Goal: Transaction & Acquisition: Purchase product/service

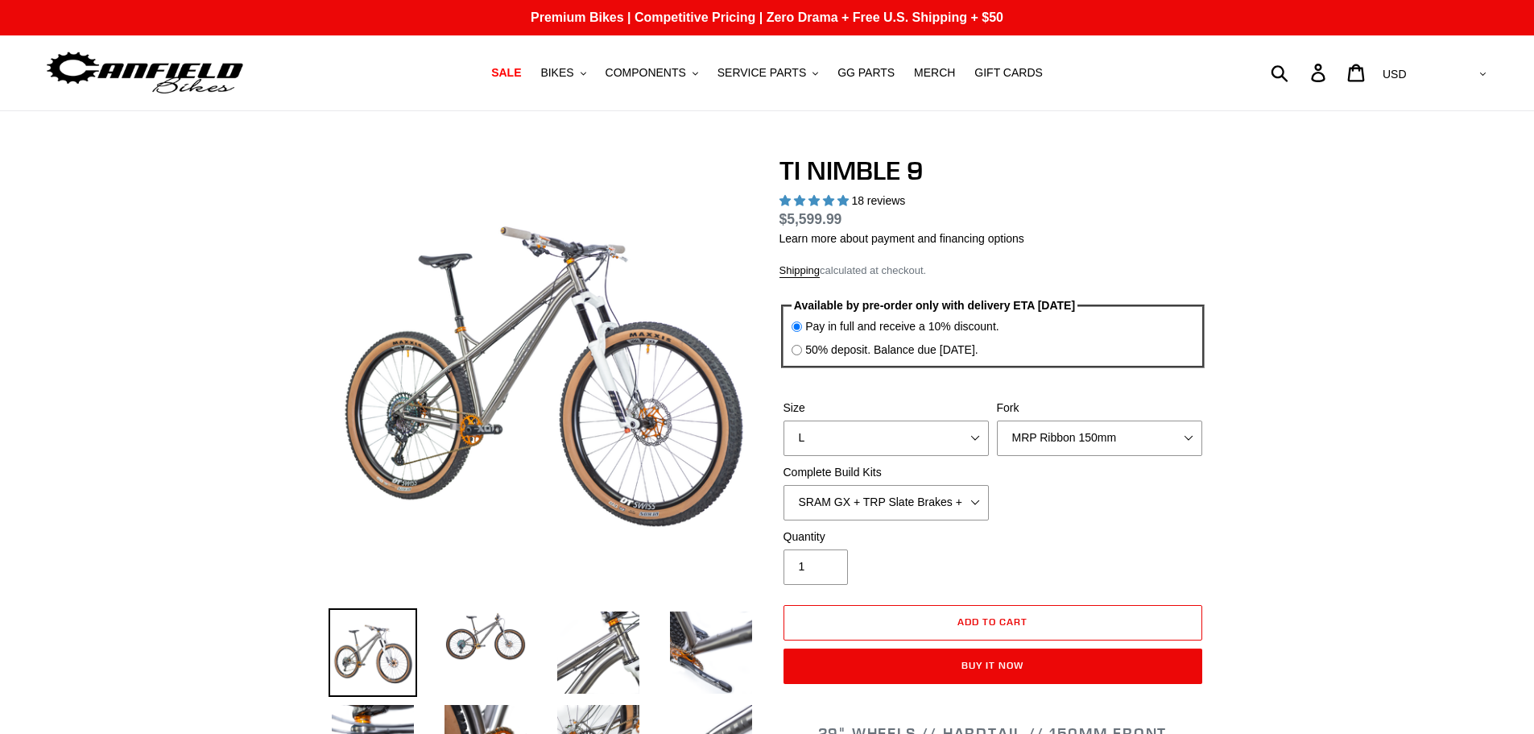
select select "highest-rating"
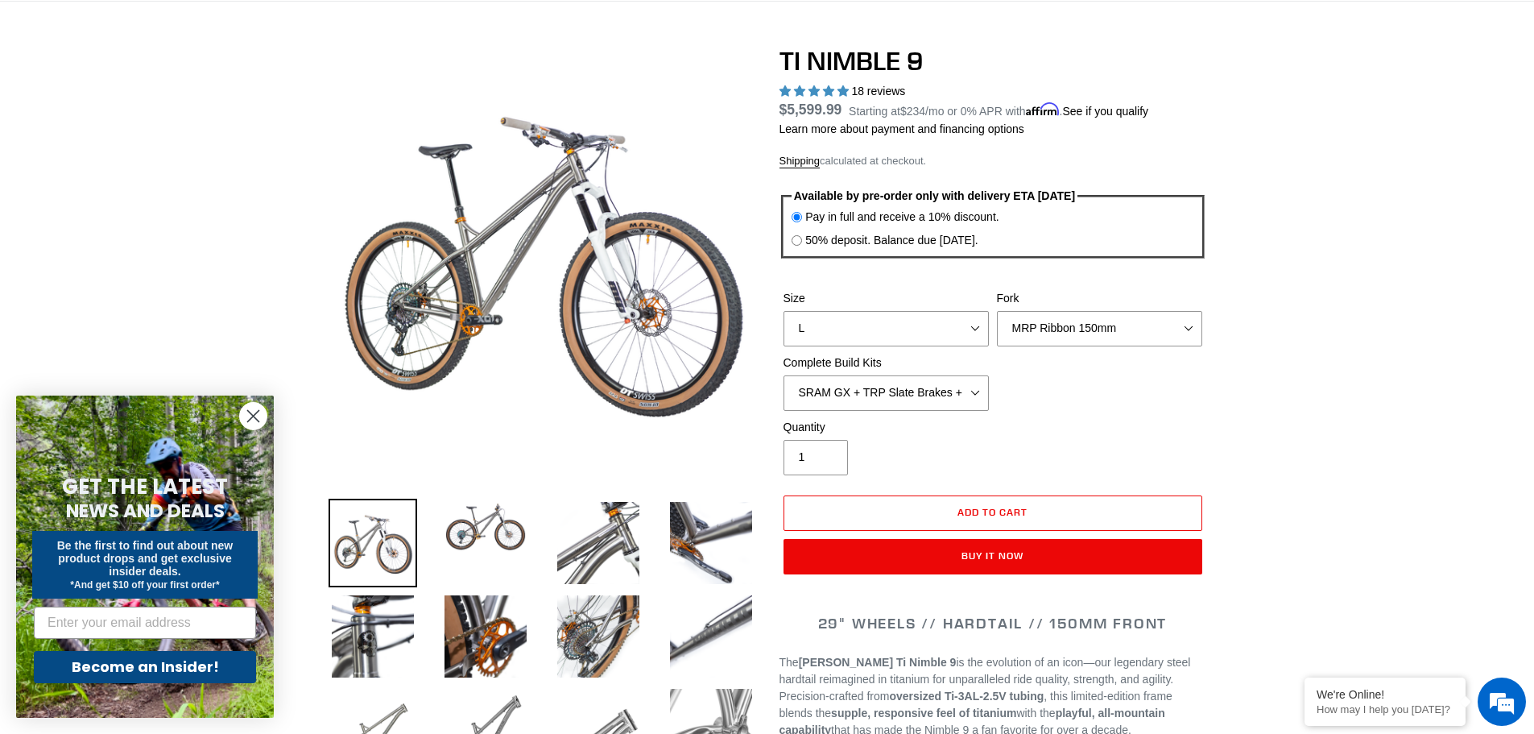
scroll to position [161, 0]
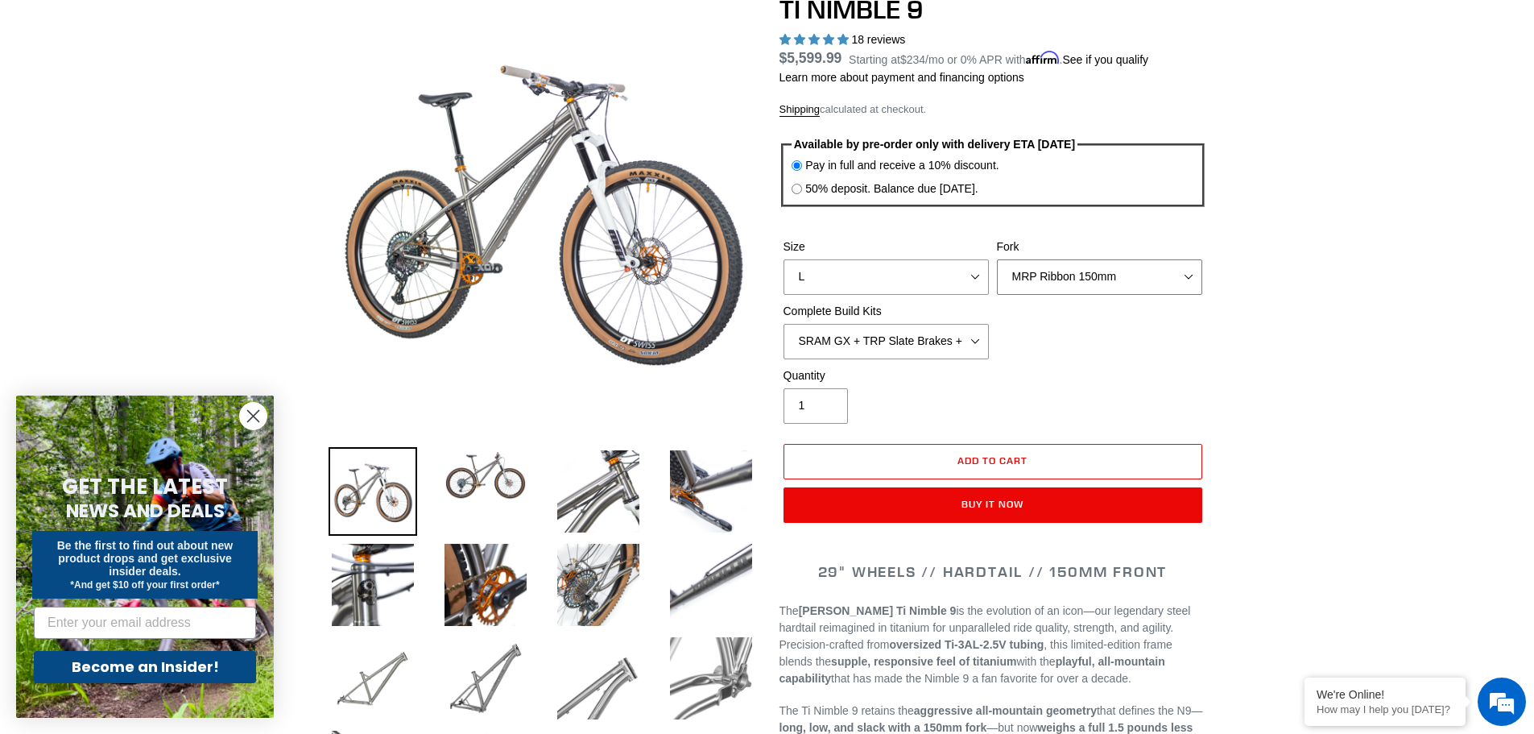
click at [1190, 272] on select "MRP Ribbon 150mm RockShox Lyrik 150mm Fox Factory 36 150mm Cane Creek Helm 150m…" at bounding box center [1099, 276] width 205 height 35
select select "Fork - None"
click at [997, 259] on select "MRP Ribbon 150mm RockShox Lyrik 150mm Fox Factory 36 150mm Cane Creek Helm 150m…" at bounding box center [1099, 276] width 205 height 35
click at [981, 345] on select "SRAM GX + TRP Slate Brakes + Rotors + e13 LG-1 Wheels SHIMANO XT + SHIMANO brak…" at bounding box center [886, 341] width 205 height 35
select select "Complete Build Kit - None (Contact us for Custom Builds)"
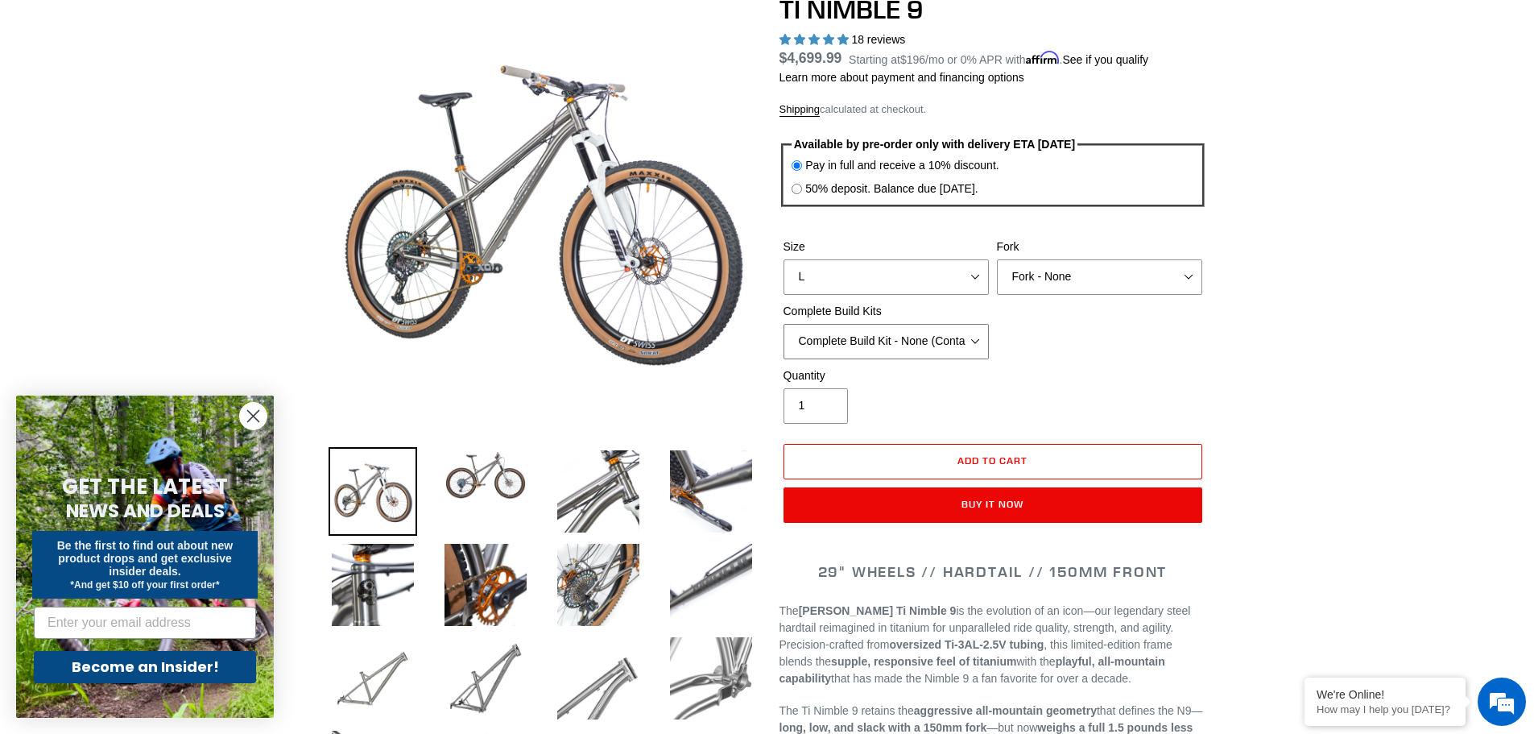
click at [784, 324] on select "SRAM GX + TRP Slate Brakes + Rotors + e13 LG-1 Wheels SHIMANO XT + SHIMANO brak…" at bounding box center [886, 341] width 205 height 35
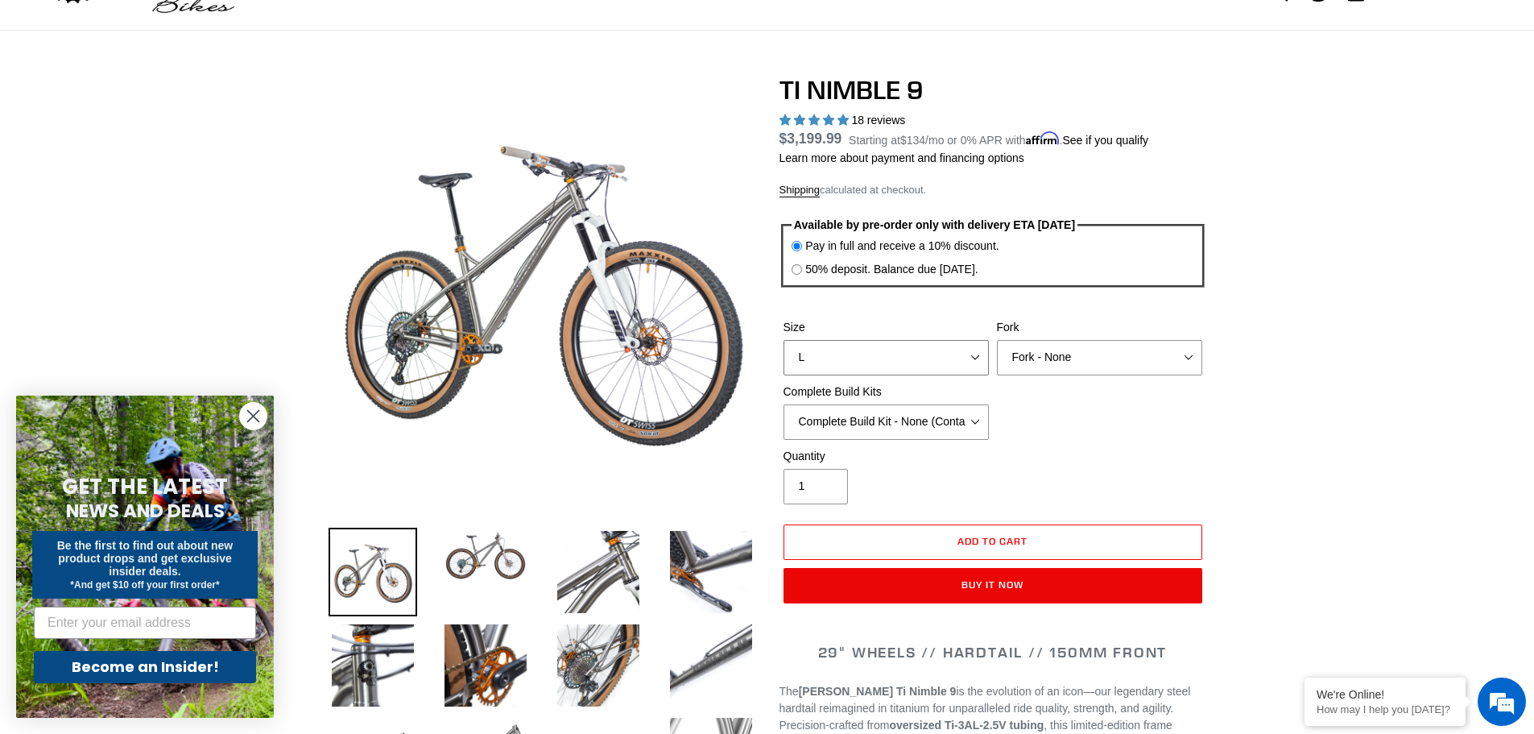
click at [974, 362] on select "S M L XL / XXL (Specify at checkout)" at bounding box center [886, 357] width 205 height 35
click at [784, 340] on select "S M L XL / XXL (Specify at checkout)" at bounding box center [886, 357] width 205 height 35
click at [965, 359] on select "S M L XL / XXL (Specify at checkout)" at bounding box center [886, 357] width 205 height 35
click at [784, 340] on select "S M L XL / XXL (Specify at checkout)" at bounding box center [886, 357] width 205 height 35
drag, startPoint x: 949, startPoint y: 363, endPoint x: 944, endPoint y: 374, distance: 12.3
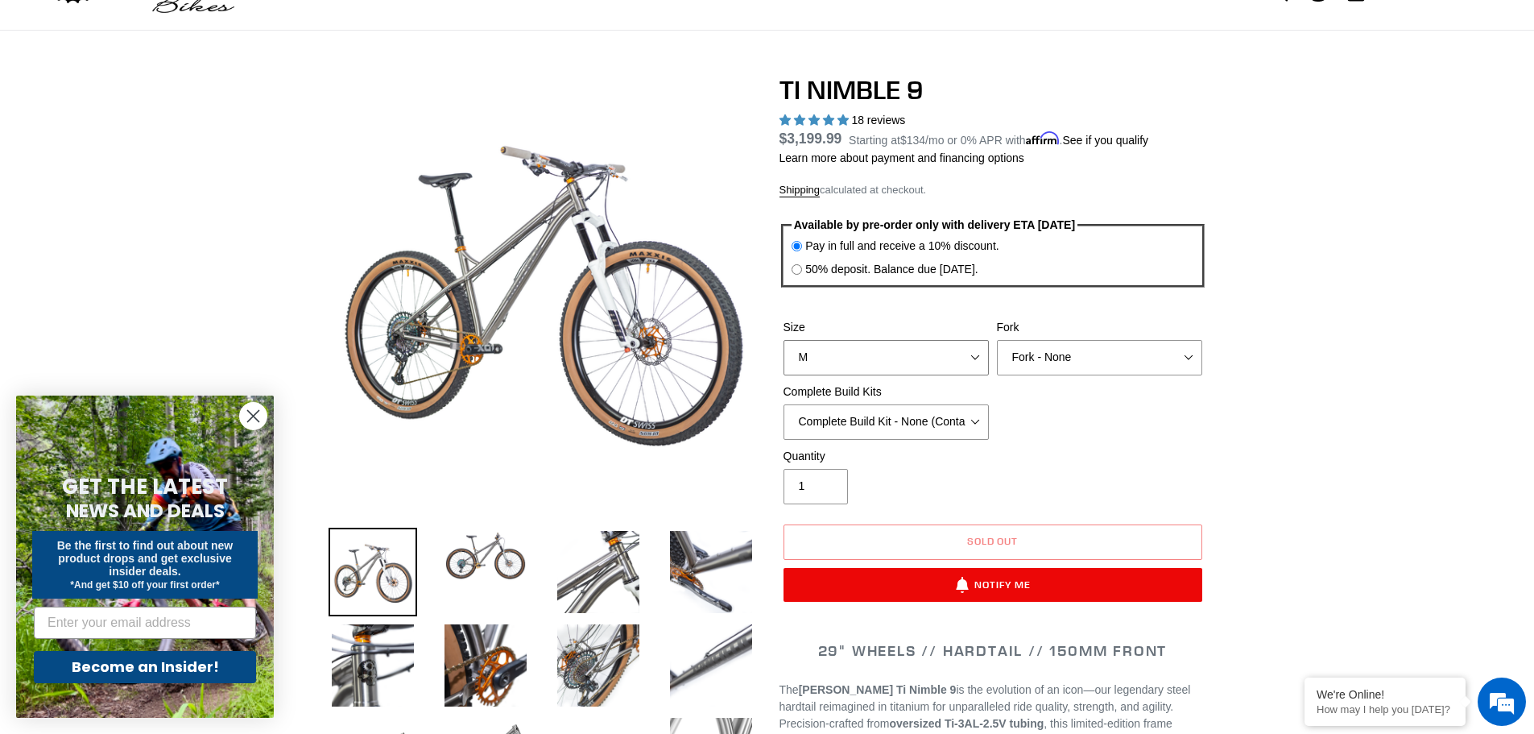
click at [949, 363] on select "S M L XL / XXL (Specify at checkout)" at bounding box center [886, 357] width 205 height 35
select select "L"
click at [784, 340] on select "S M L XL / XXL (Specify at checkout)" at bounding box center [886, 357] width 205 height 35
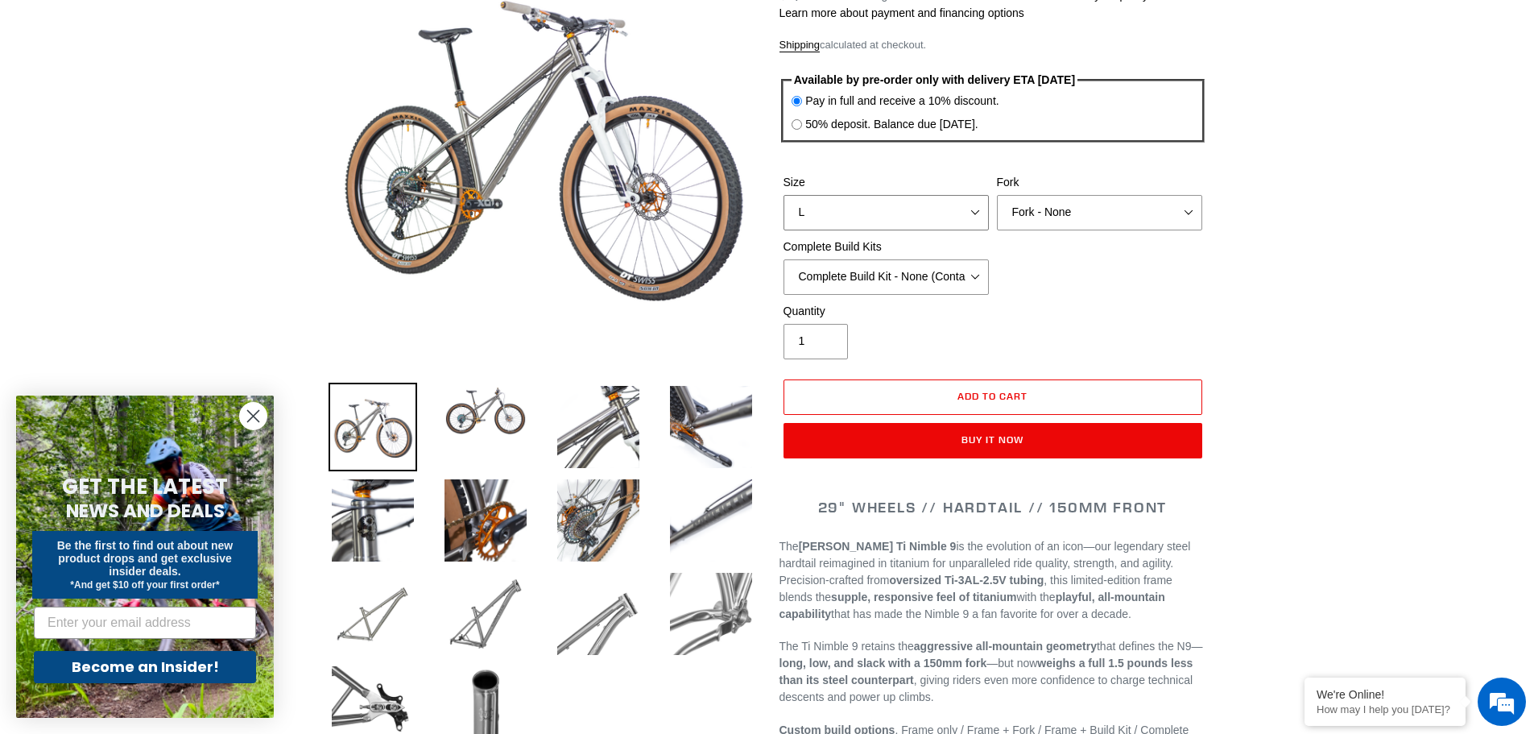
scroll to position [242, 0]
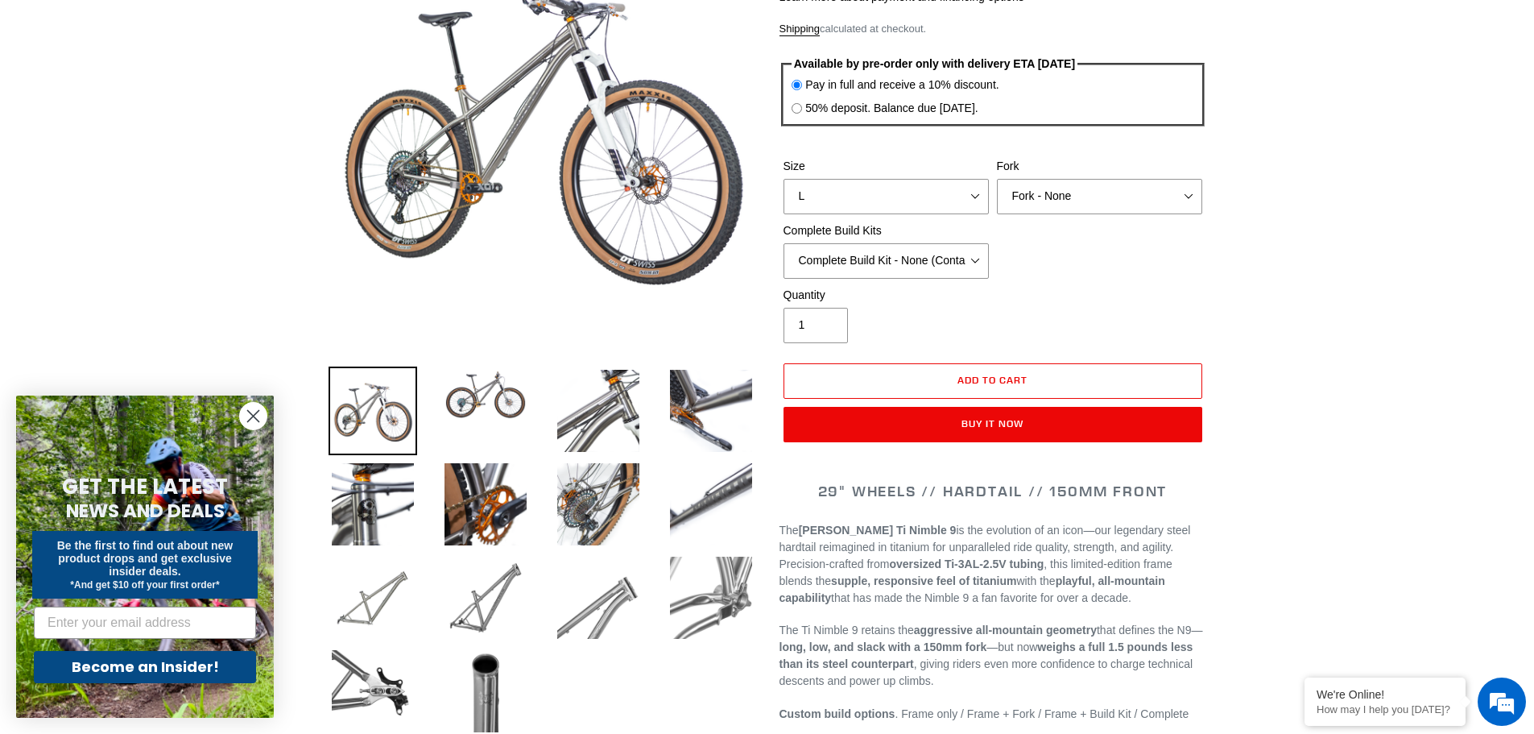
click at [259, 413] on circle "Close dialog" at bounding box center [253, 416] width 27 height 27
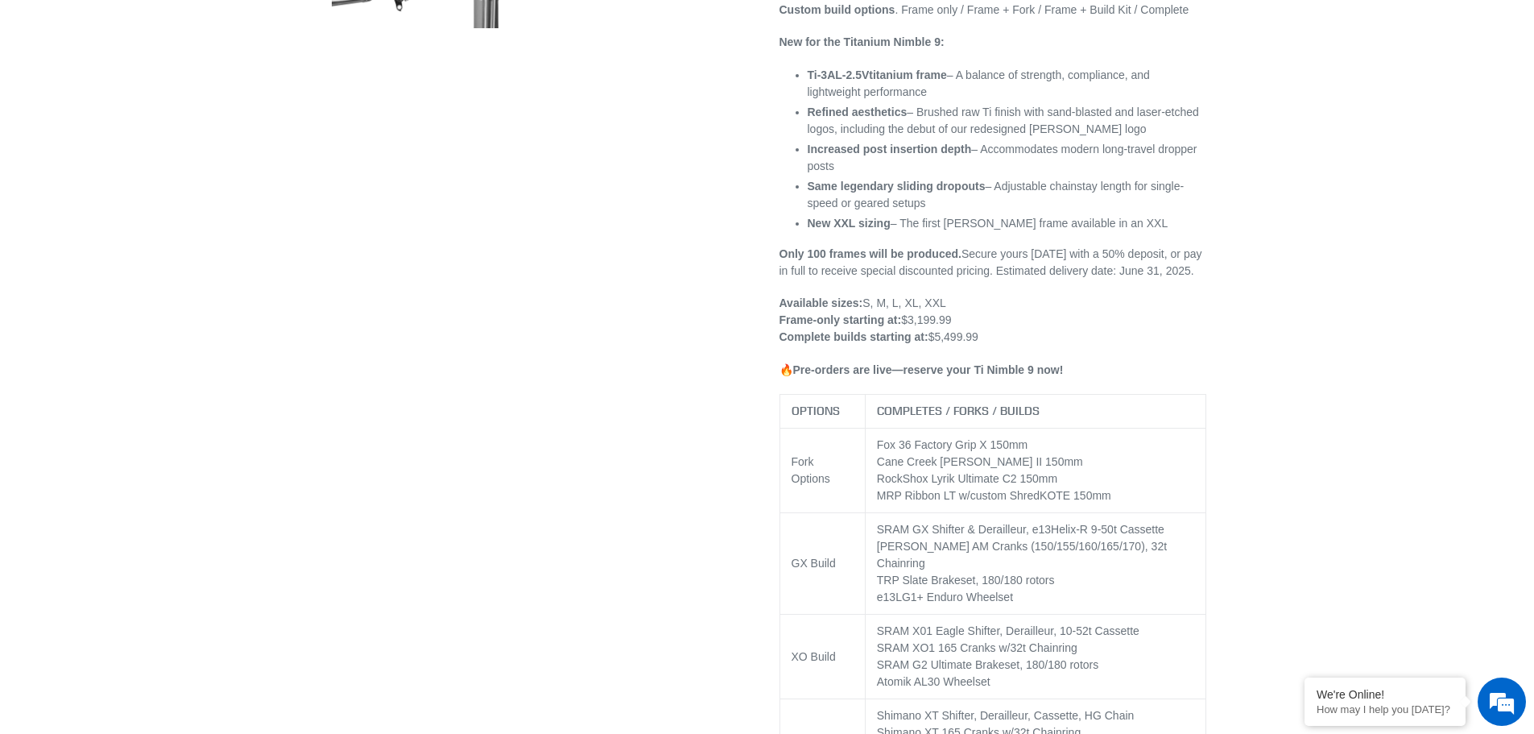
scroll to position [1047, 0]
